Goal: Task Accomplishment & Management: Complete application form

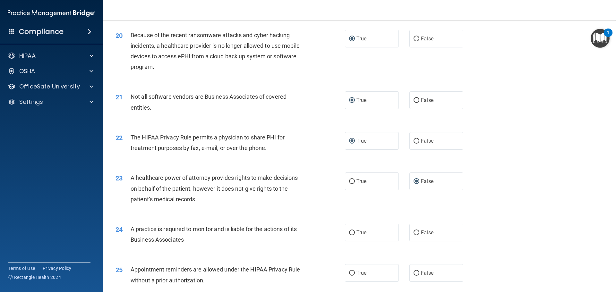
scroll to position [962, 0]
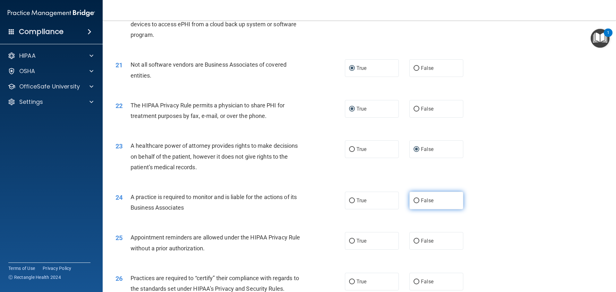
click at [414, 201] on input "False" at bounding box center [416, 200] width 6 height 5
radio input "true"
click at [413, 241] on input "False" at bounding box center [416, 241] width 6 height 5
radio input "true"
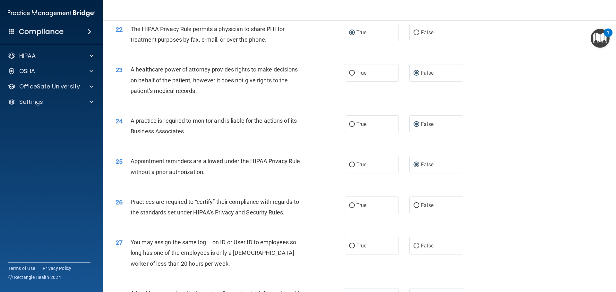
scroll to position [1058, 0]
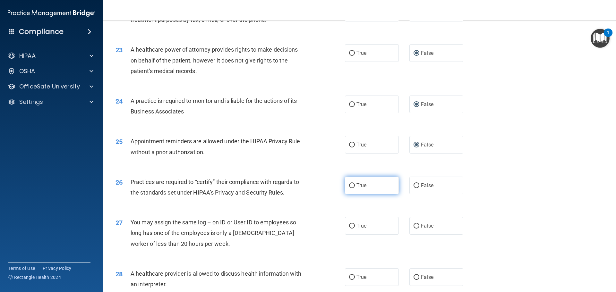
click at [349, 187] on input "True" at bounding box center [352, 185] width 6 height 5
radio input "true"
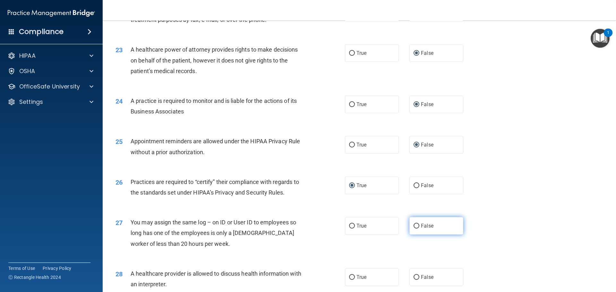
click at [415, 226] on input "False" at bounding box center [416, 226] width 6 height 5
radio input "true"
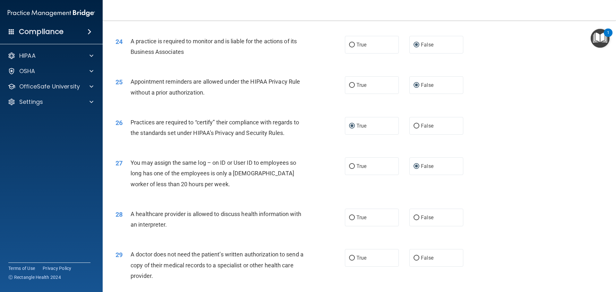
scroll to position [1122, 0]
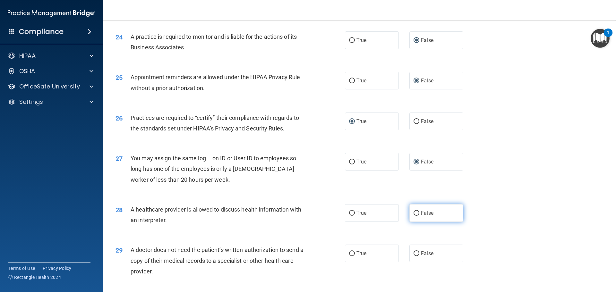
click at [415, 212] on input "False" at bounding box center [416, 213] width 6 height 5
radio input "true"
click at [415, 254] on input "False" at bounding box center [416, 253] width 6 height 5
radio input "true"
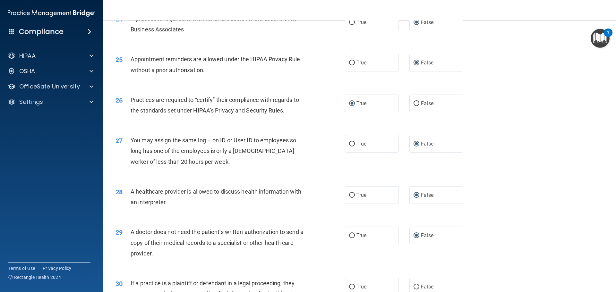
scroll to position [1200, 0]
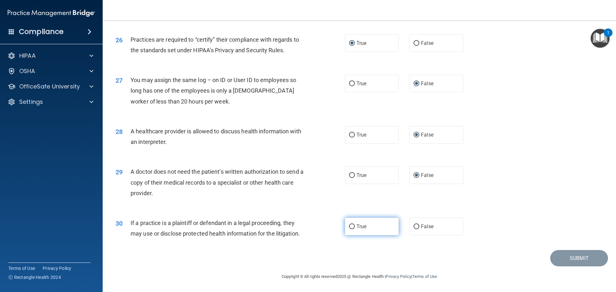
click at [350, 227] on input "True" at bounding box center [352, 226] width 6 height 5
radio input "true"
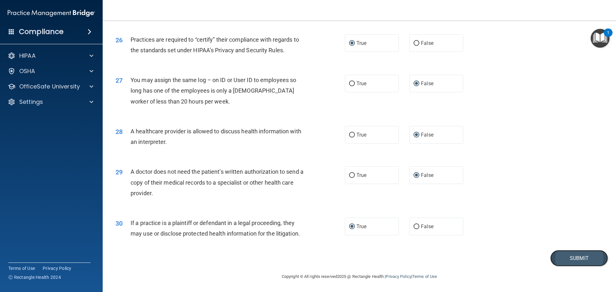
click at [579, 258] on button "Submit" at bounding box center [579, 258] width 58 height 16
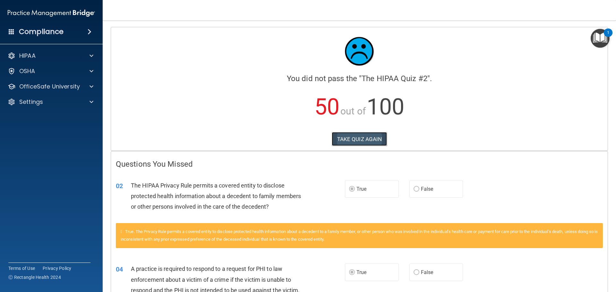
click at [360, 135] on button "TAKE QUIZ AGAIN" at bounding box center [358, 139] width 55 height 14
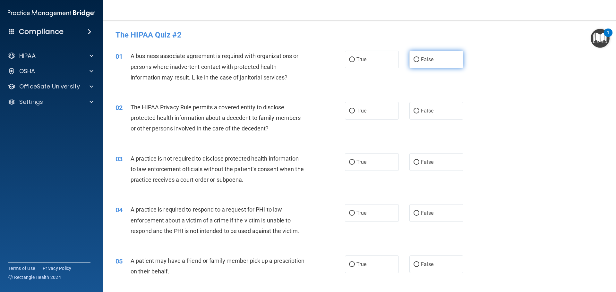
click at [413, 62] on input "False" at bounding box center [416, 59] width 6 height 5
radio input "true"
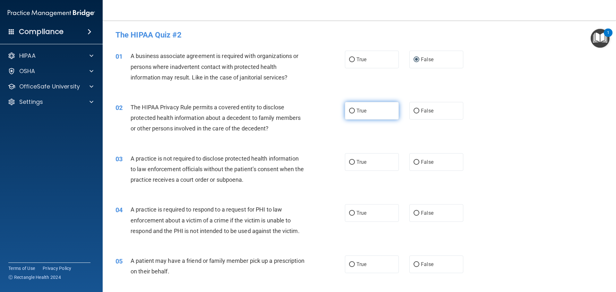
click at [349, 111] on input "True" at bounding box center [352, 111] width 6 height 5
radio input "true"
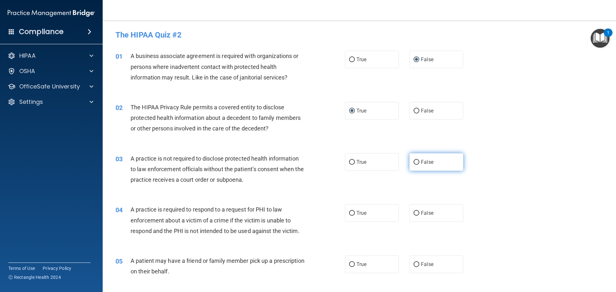
click at [413, 160] on input "False" at bounding box center [416, 162] width 6 height 5
radio input "true"
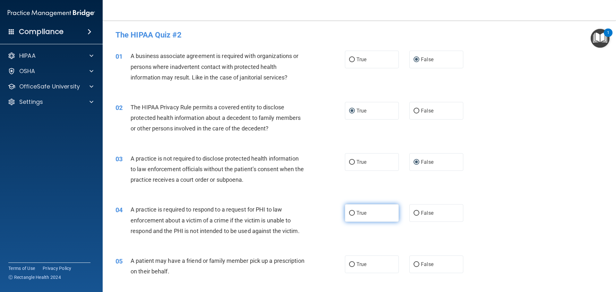
click at [351, 213] on input "True" at bounding box center [352, 213] width 6 height 5
radio input "true"
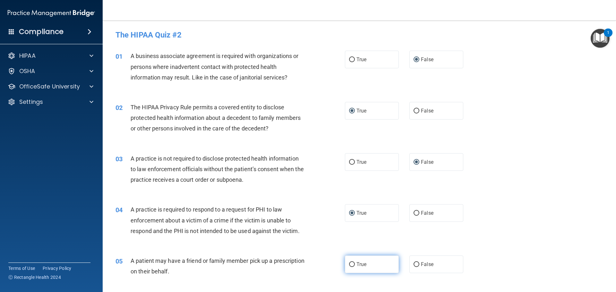
click at [352, 263] on input "True" at bounding box center [352, 264] width 6 height 5
radio input "true"
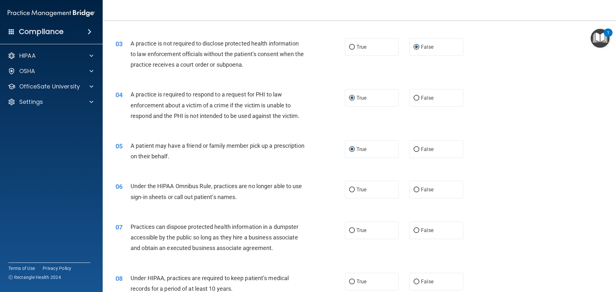
scroll to position [128, 0]
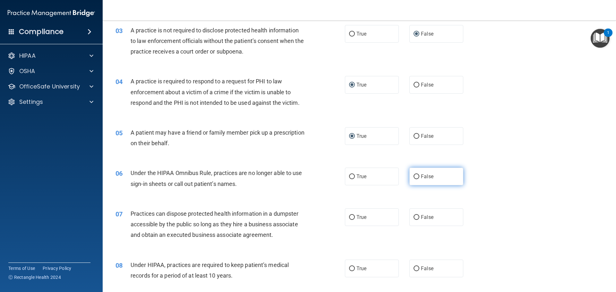
click at [415, 177] on input "False" at bounding box center [416, 176] width 6 height 5
radio input "true"
click at [413, 217] on input "False" at bounding box center [416, 217] width 6 height 5
radio input "true"
click at [416, 269] on input "False" at bounding box center [416, 268] width 6 height 5
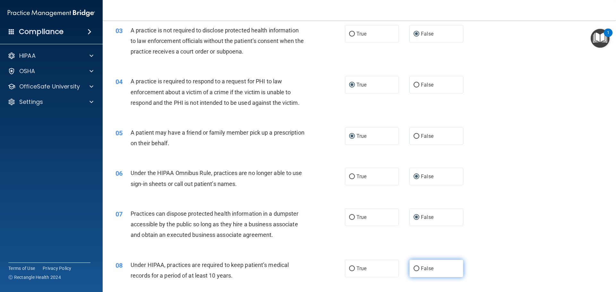
radio input "true"
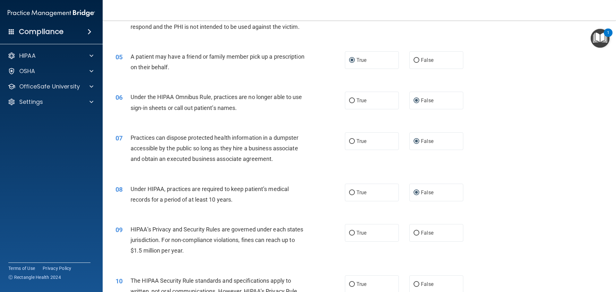
scroll to position [256, 0]
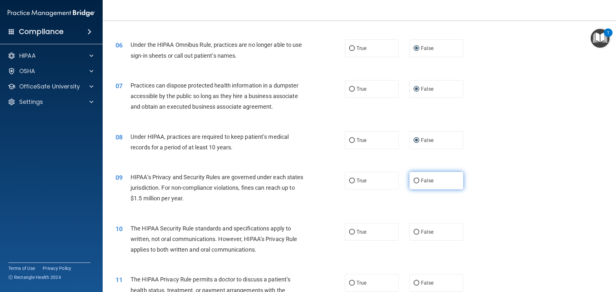
click at [415, 180] on input "False" at bounding box center [416, 181] width 6 height 5
radio input "true"
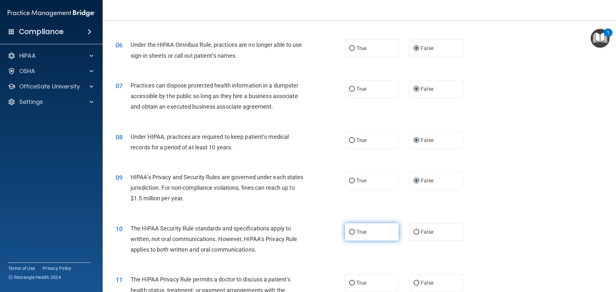
click at [349, 233] on input "True" at bounding box center [352, 232] width 6 height 5
radio input "true"
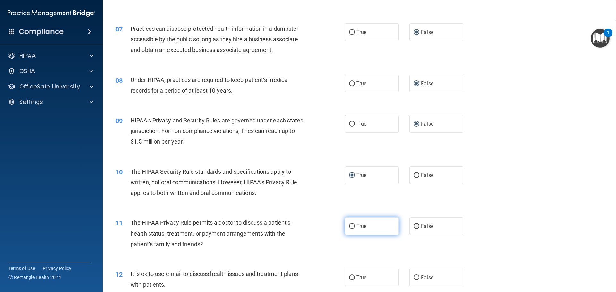
scroll to position [353, 0]
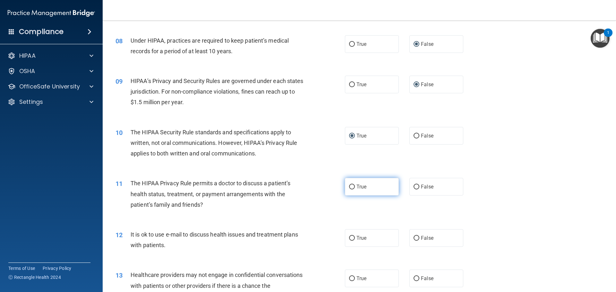
click at [349, 187] on input "True" at bounding box center [352, 187] width 6 height 5
radio input "true"
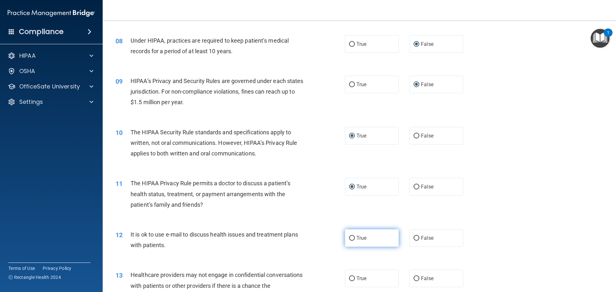
click at [352, 239] on input "True" at bounding box center [352, 238] width 6 height 5
radio input "true"
click at [413, 279] on input "False" at bounding box center [416, 278] width 6 height 5
radio input "true"
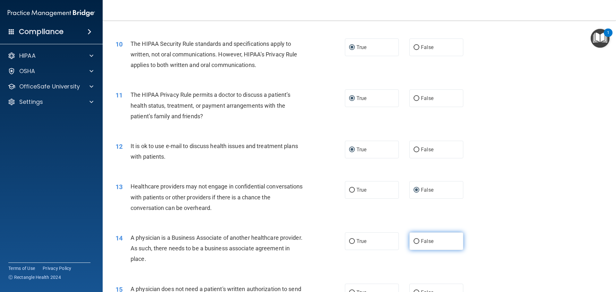
scroll to position [449, 0]
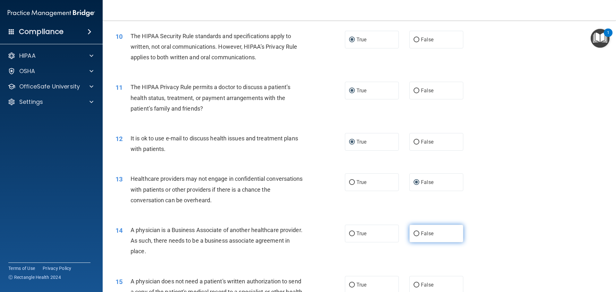
click at [413, 234] on input "False" at bounding box center [416, 233] width 6 height 5
radio input "true"
click at [351, 284] on input "True" at bounding box center [352, 285] width 6 height 5
radio input "true"
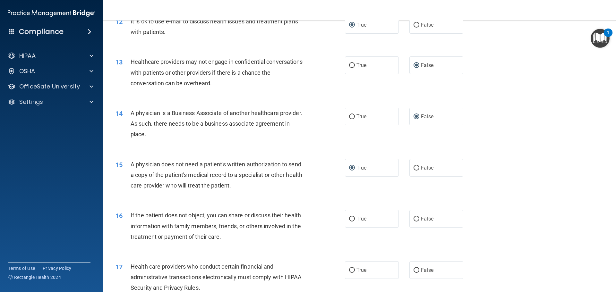
scroll to position [577, 0]
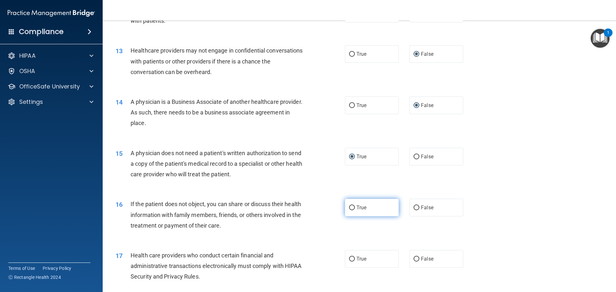
click at [353, 207] on label "True" at bounding box center [372, 208] width 54 height 18
click at [353, 207] on input "True" at bounding box center [352, 207] width 6 height 5
radio input "true"
click at [349, 257] on input "True" at bounding box center [352, 259] width 6 height 5
radio input "true"
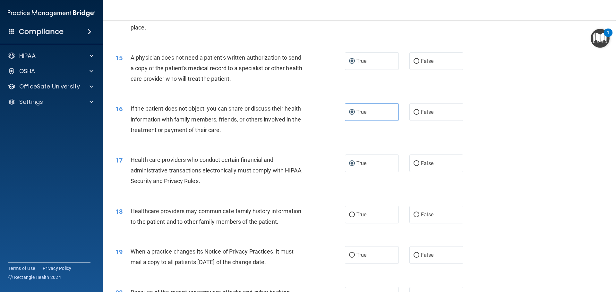
scroll to position [673, 0]
click at [415, 214] on input "False" at bounding box center [416, 214] width 6 height 5
radio input "true"
click at [413, 253] on input "False" at bounding box center [416, 254] width 6 height 5
radio input "true"
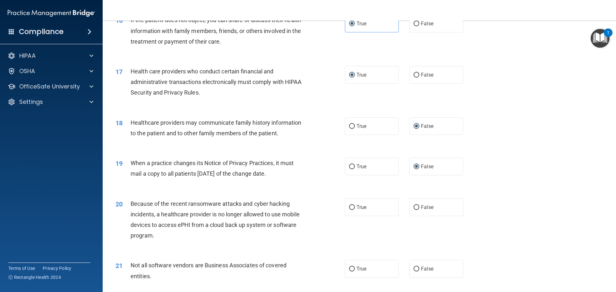
scroll to position [769, 0]
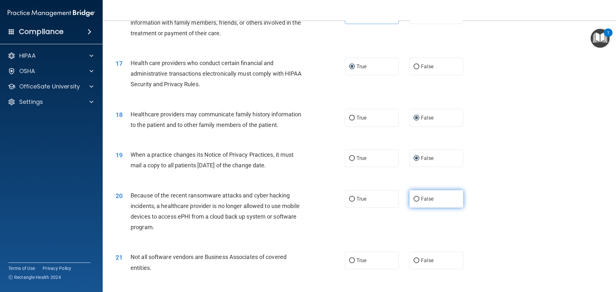
click at [413, 198] on input "False" at bounding box center [416, 199] width 6 height 5
radio input "true"
click at [351, 260] on input "True" at bounding box center [352, 260] width 6 height 5
radio input "true"
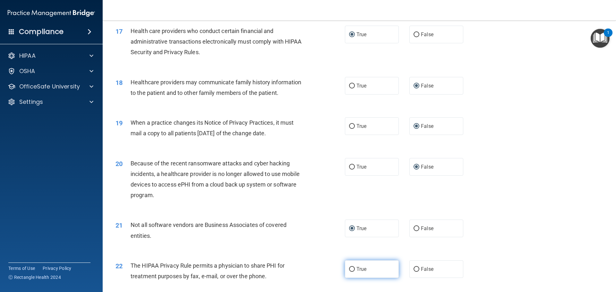
click at [352, 269] on input "True" at bounding box center [352, 269] width 6 height 5
radio input "true"
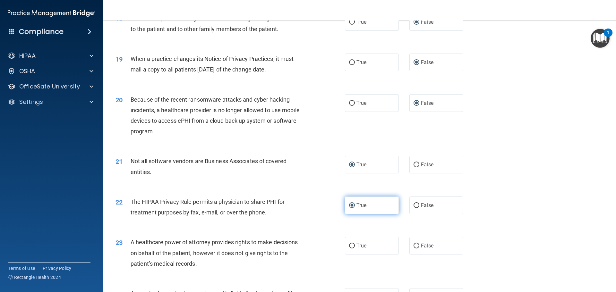
scroll to position [866, 0]
click at [413, 244] on input "False" at bounding box center [416, 245] width 6 height 5
radio input "true"
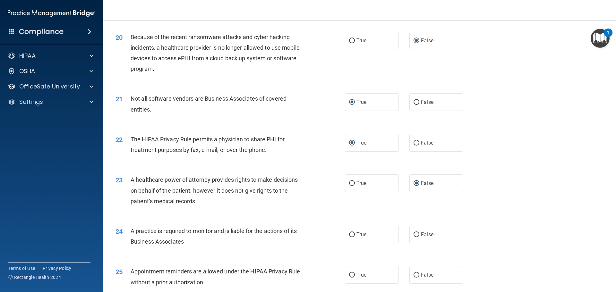
scroll to position [930, 0]
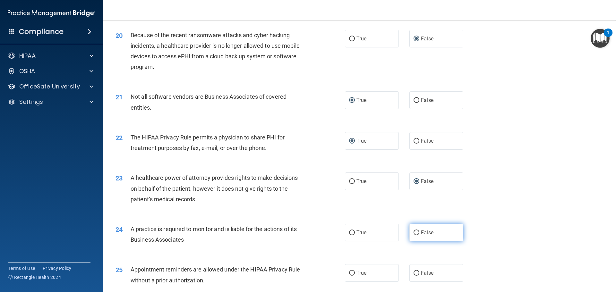
click at [413, 235] on input "False" at bounding box center [416, 232] width 6 height 5
radio input "true"
click at [349, 273] on input "True" at bounding box center [352, 273] width 6 height 5
radio input "true"
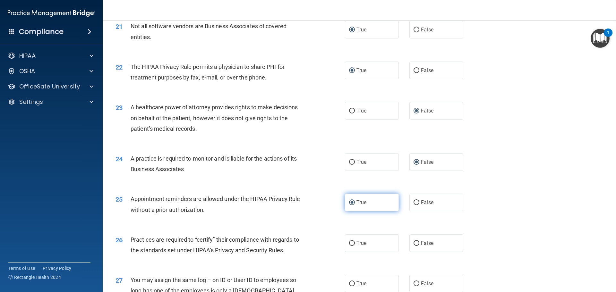
scroll to position [1026, 0]
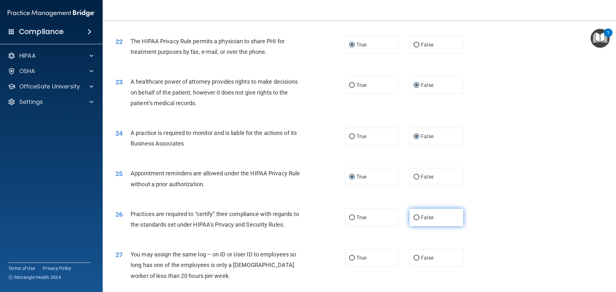
click at [413, 219] on input "False" at bounding box center [416, 217] width 6 height 5
radio input "true"
click at [413, 256] on input "False" at bounding box center [416, 258] width 6 height 5
radio input "true"
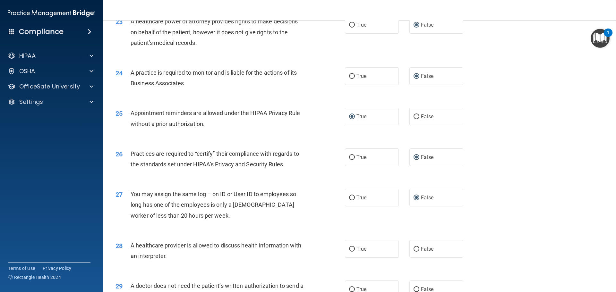
scroll to position [1090, 0]
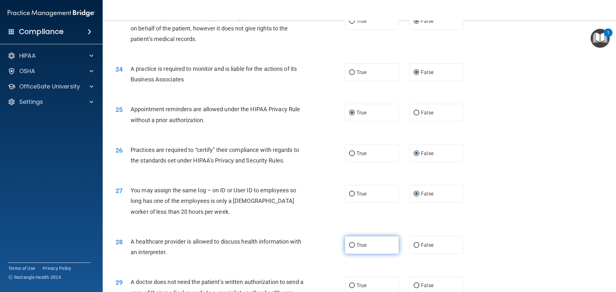
click at [349, 244] on input "True" at bounding box center [352, 245] width 6 height 5
radio input "true"
click at [352, 285] on input "True" at bounding box center [352, 285] width 6 height 5
radio input "true"
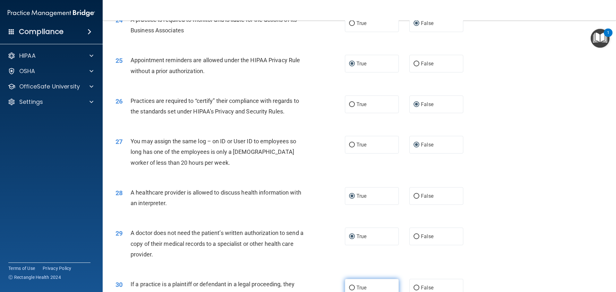
scroll to position [1154, 0]
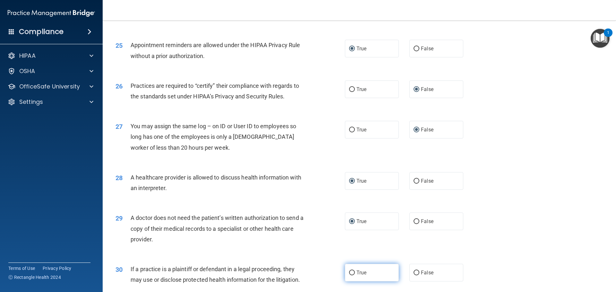
click at [350, 273] on input "True" at bounding box center [352, 273] width 6 height 5
radio input "true"
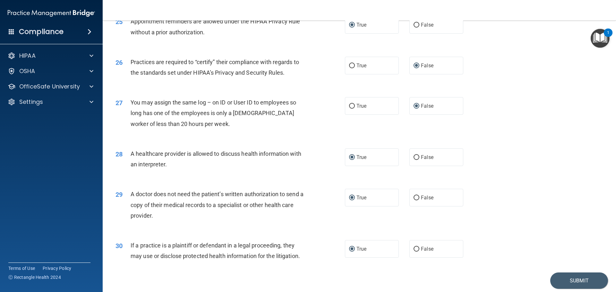
scroll to position [1200, 0]
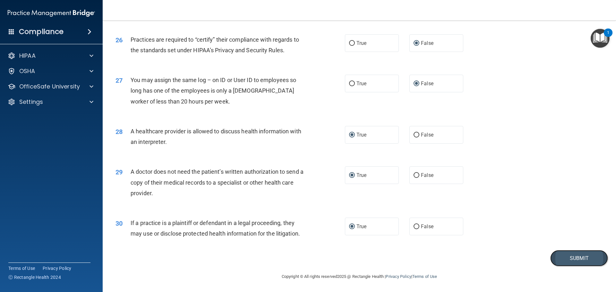
click at [566, 253] on button "Submit" at bounding box center [579, 258] width 58 height 16
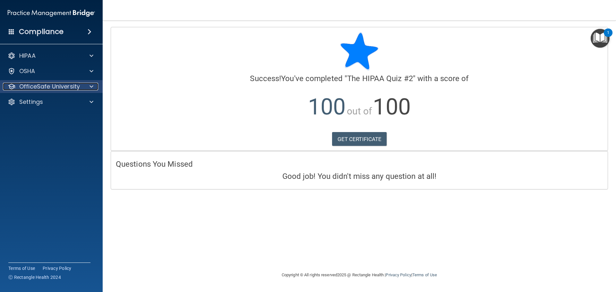
click at [61, 87] on p "OfficeSafe University" at bounding box center [49, 87] width 61 height 8
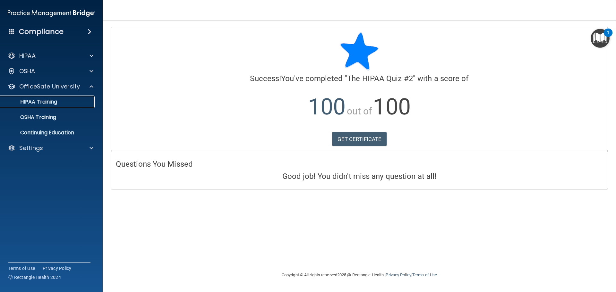
click at [63, 98] on link "HIPAA Training" at bounding box center [44, 102] width 101 height 13
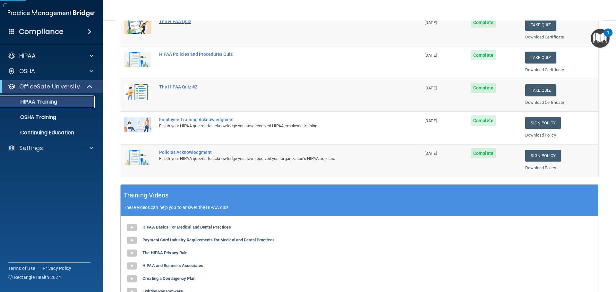
scroll to position [160, 0]
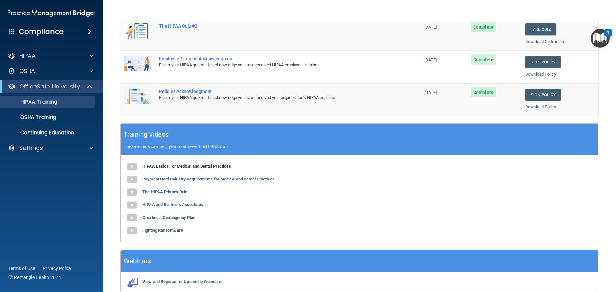
click at [188, 166] on b "HIPAA Basics For Medical and Dental Practices" at bounding box center [186, 166] width 88 height 5
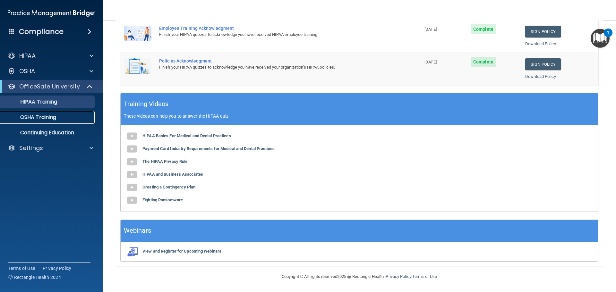
click at [45, 117] on p "OSHA Training" at bounding box center [30, 117] width 52 height 6
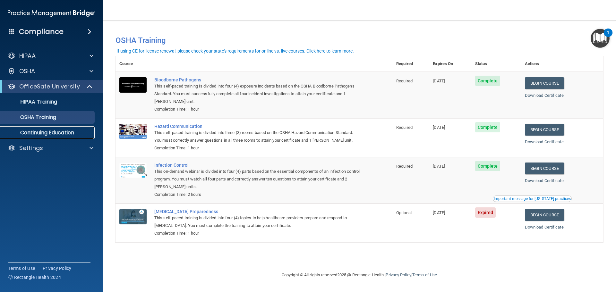
click at [54, 133] on p "Continuing Education" at bounding box center [48, 133] width 88 height 6
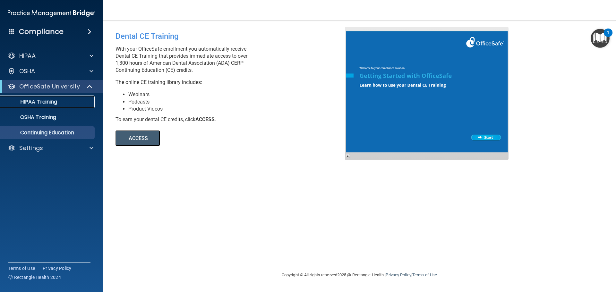
click at [50, 102] on p "HIPAA Training" at bounding box center [30, 102] width 53 height 6
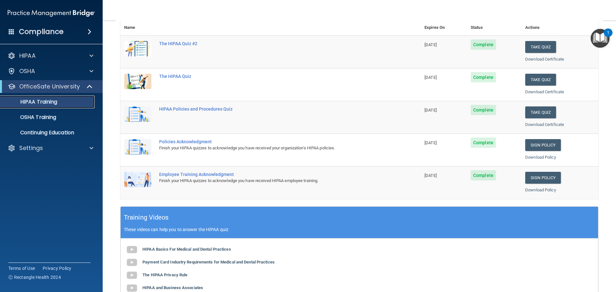
scroll to position [63, 0]
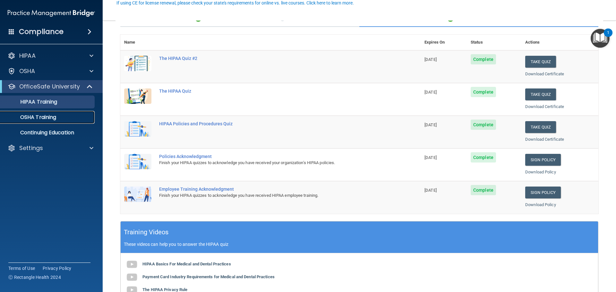
click at [43, 117] on p "OSHA Training" at bounding box center [30, 117] width 52 height 6
